Goal: Browse casually: Explore the website without a specific task or goal

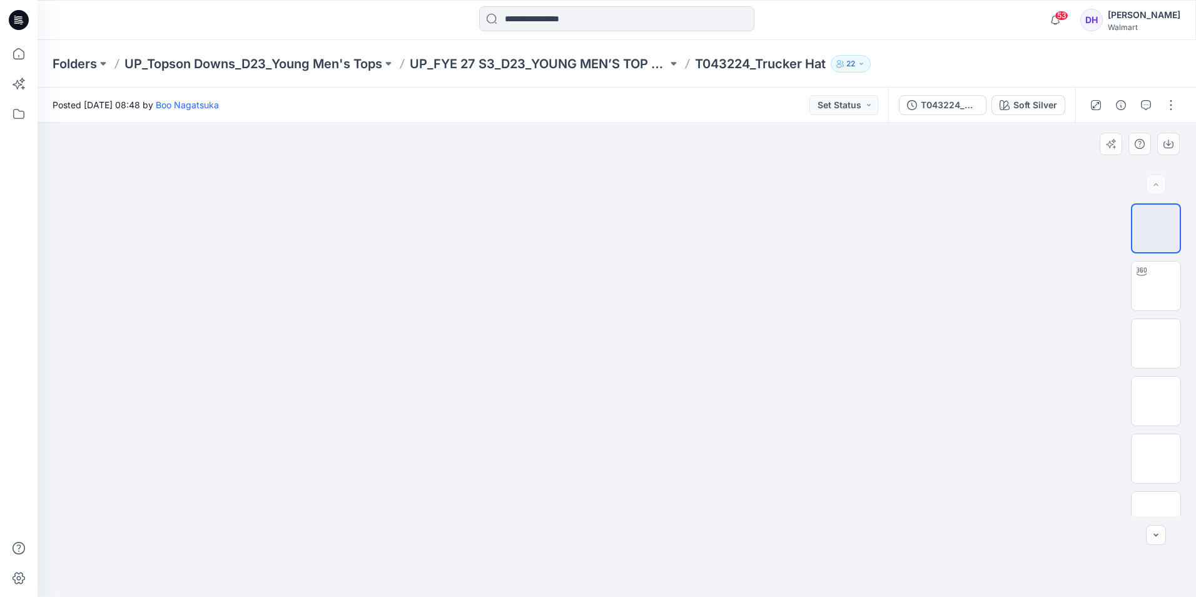
click at [1185, 208] on div "BW" at bounding box center [1156, 359] width 80 height 313
click at [1156, 401] on img at bounding box center [1156, 401] width 0 height 0
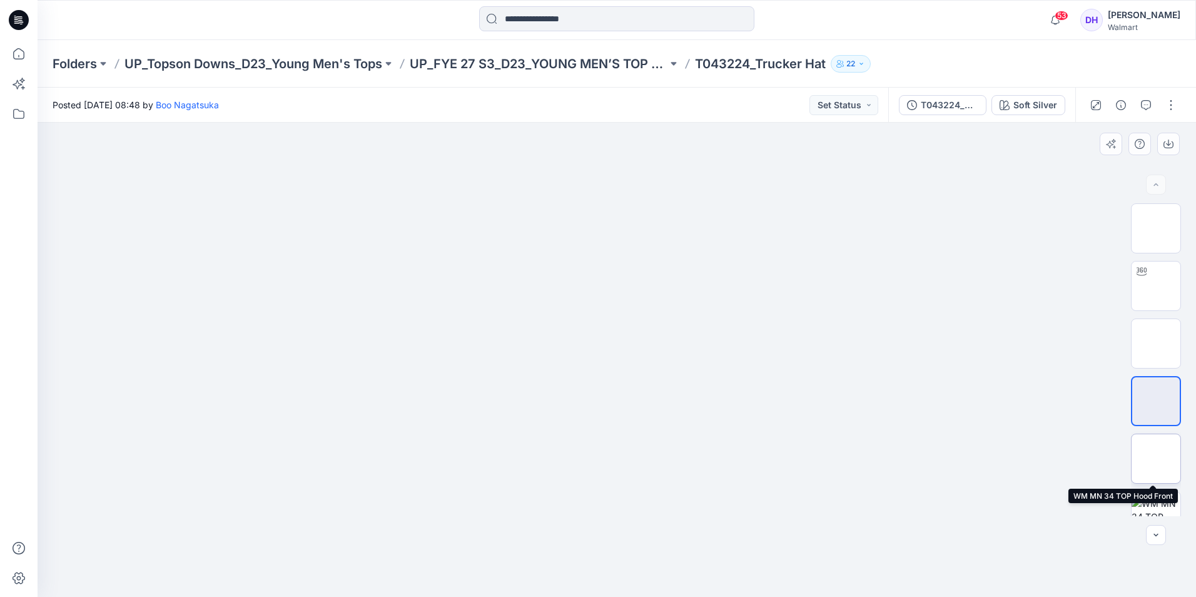
click at [1156, 459] on img at bounding box center [1156, 459] width 0 height 0
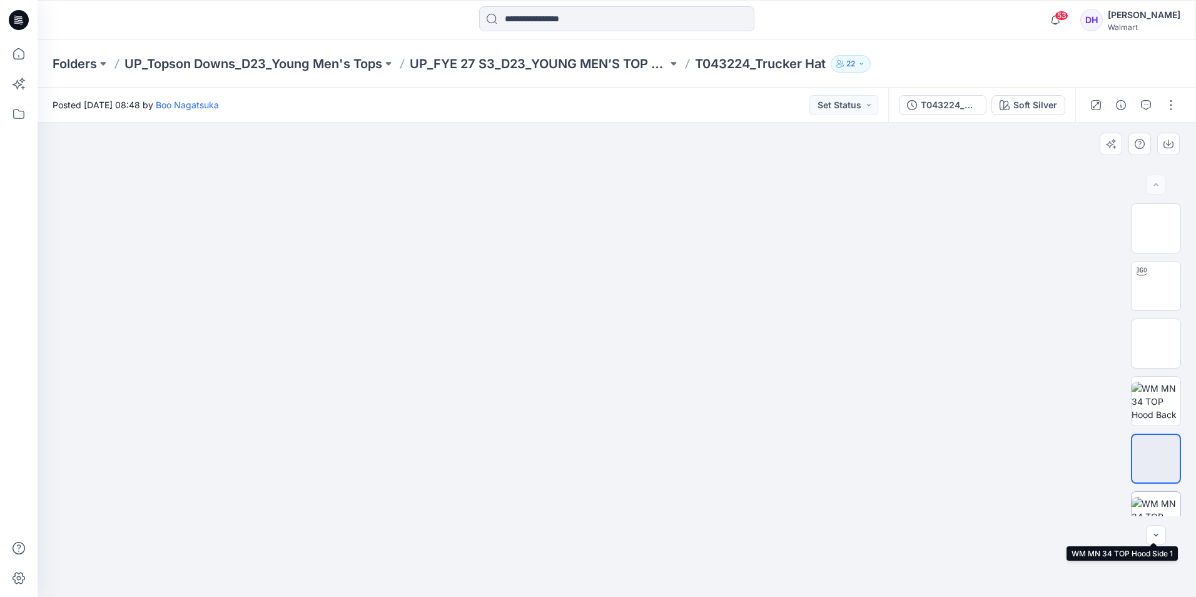
click at [1151, 498] on img at bounding box center [1156, 516] width 49 height 39
